Goal: Navigation & Orientation: Find specific page/section

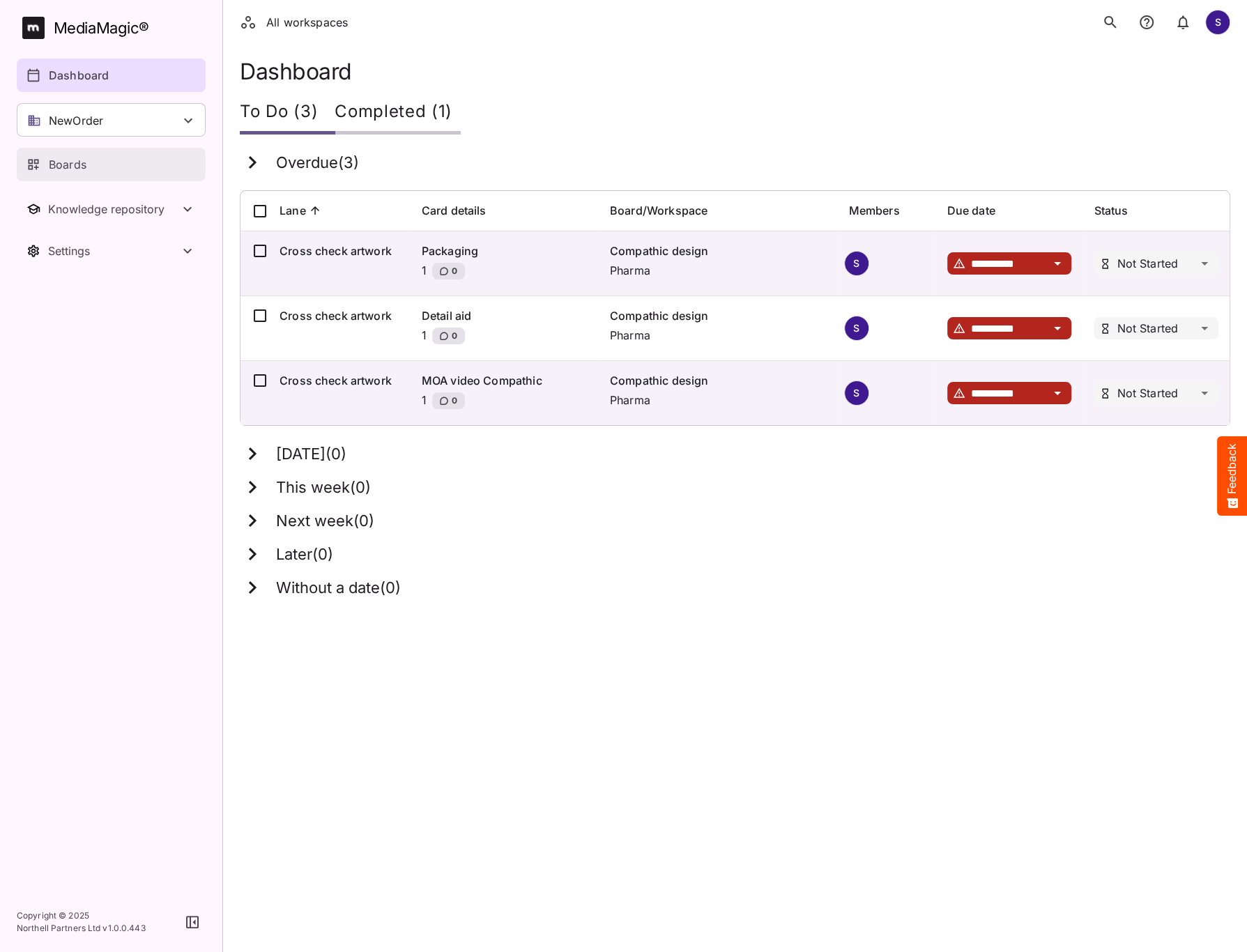
click at [87, 162] on div "Boards" at bounding box center [112, 165] width 171 height 17
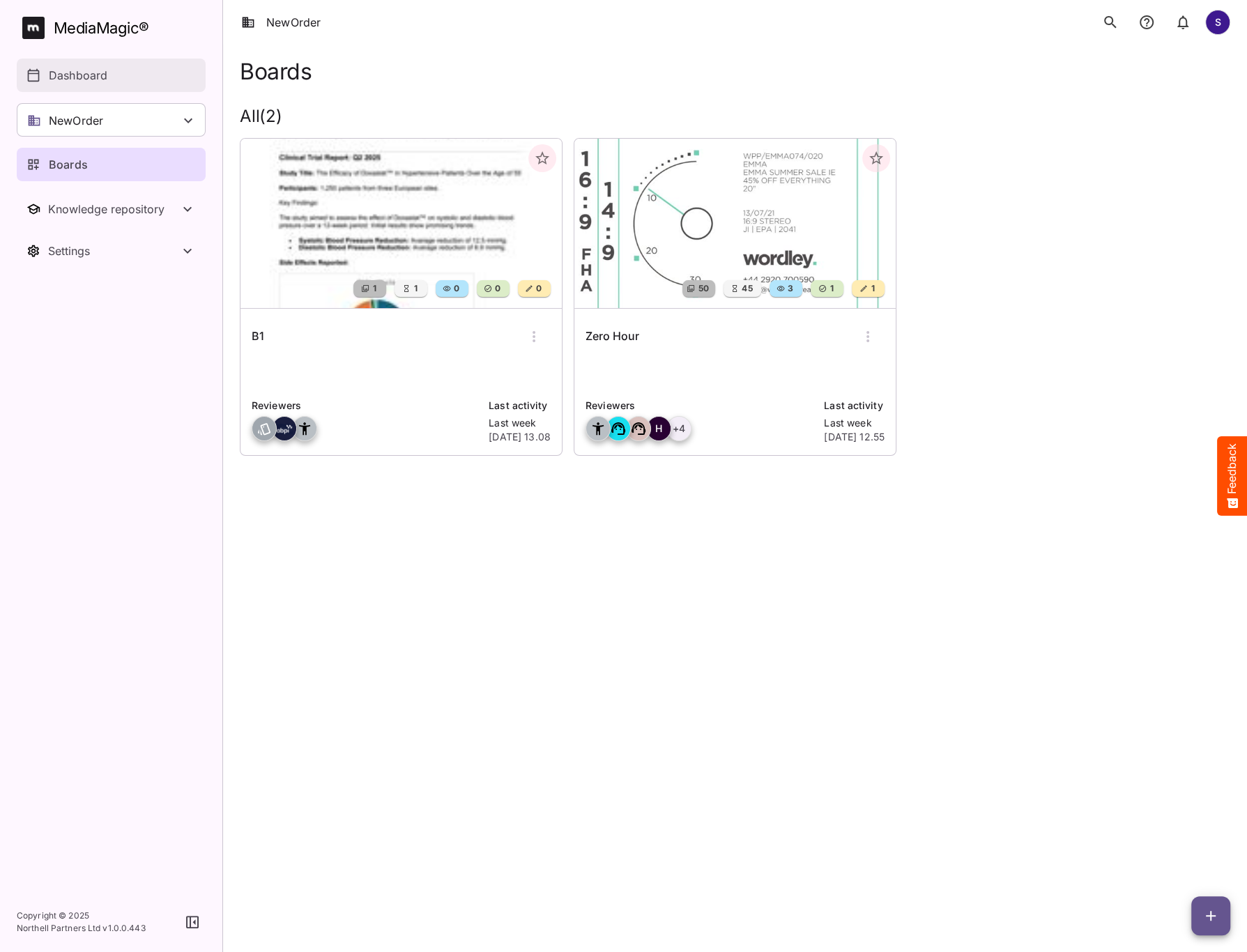
click at [133, 80] on div "Dashboard" at bounding box center [112, 75] width 171 height 17
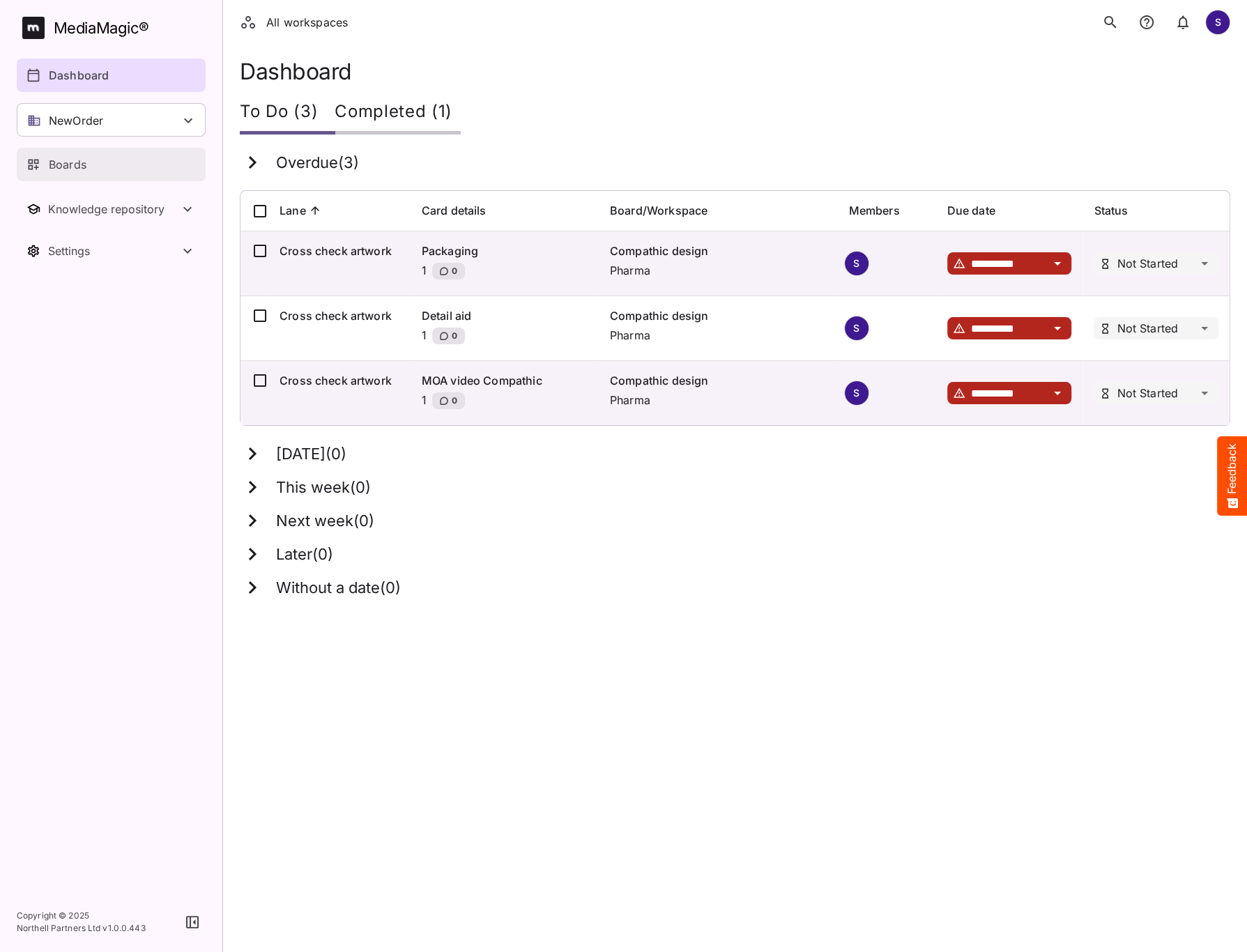
click at [105, 161] on div "Boards" at bounding box center [112, 165] width 171 height 17
